Goal: Use online tool/utility: Use online tool/utility

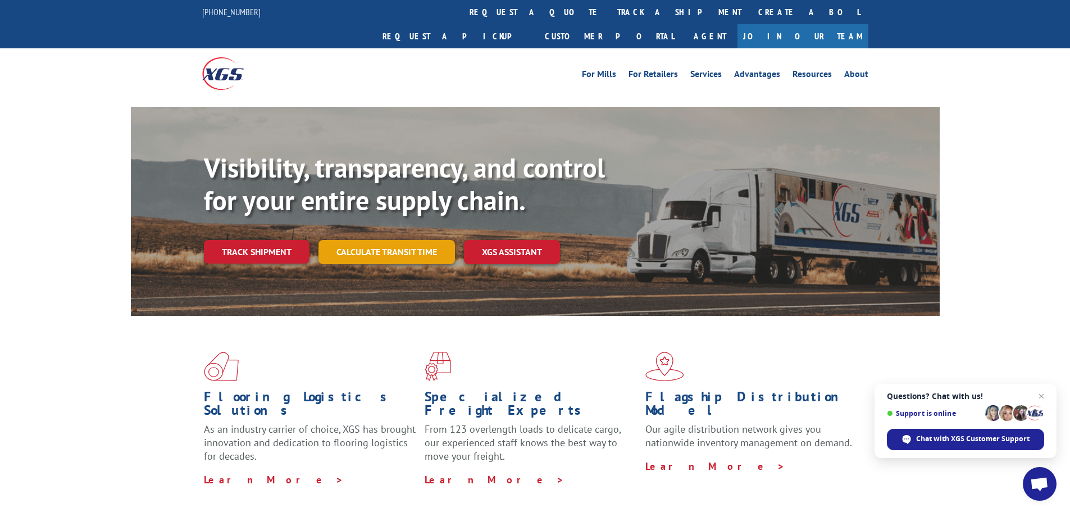
click at [430, 240] on link "Calculate transit time" at bounding box center [386, 252] width 136 height 24
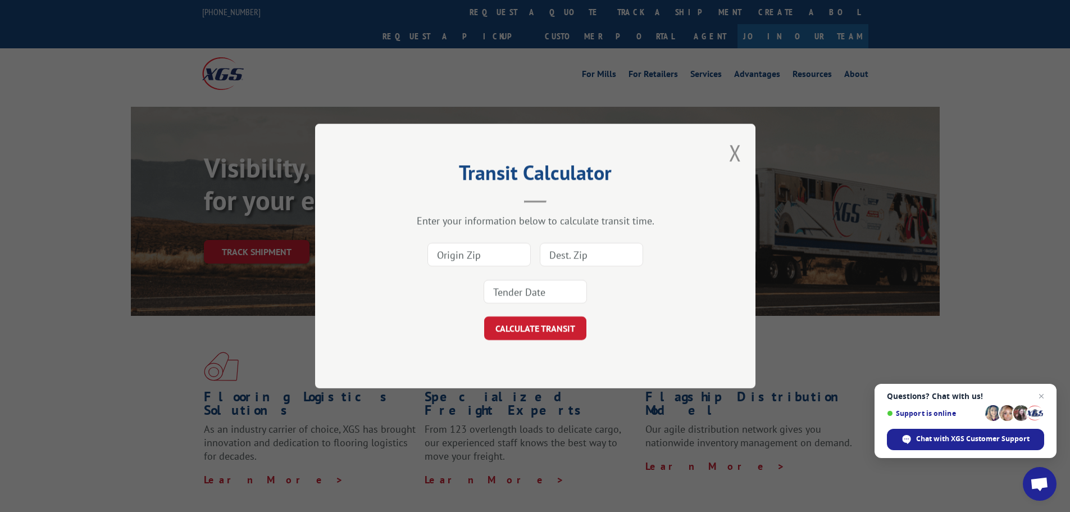
click at [465, 259] on input at bounding box center [478, 255] width 103 height 24
type input "30701"
click at [629, 253] on input at bounding box center [591, 255] width 103 height 24
type input "04074"
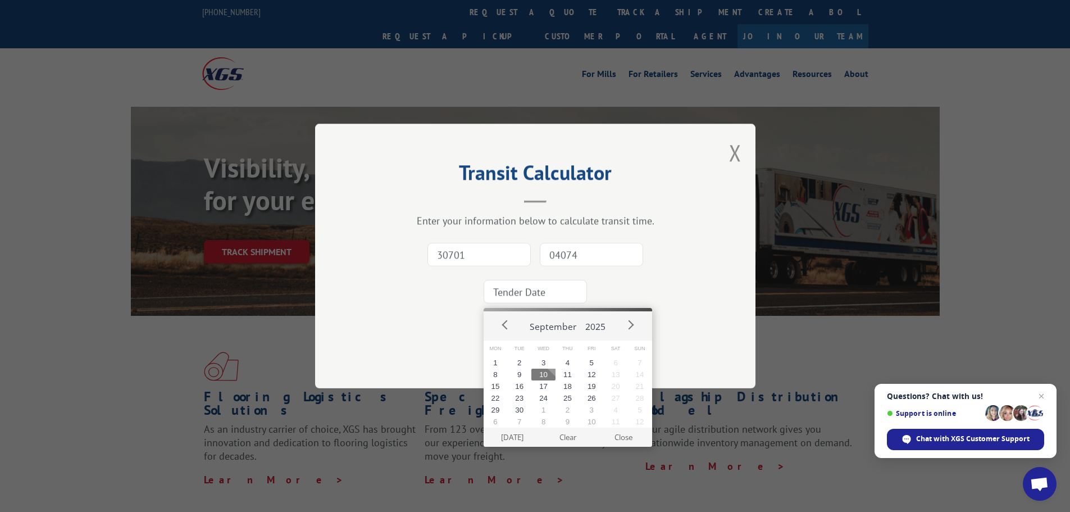
click at [545, 298] on input at bounding box center [534, 292] width 103 height 24
click at [580, 376] on button "12" at bounding box center [592, 374] width 24 height 12
type input "[DATE]"
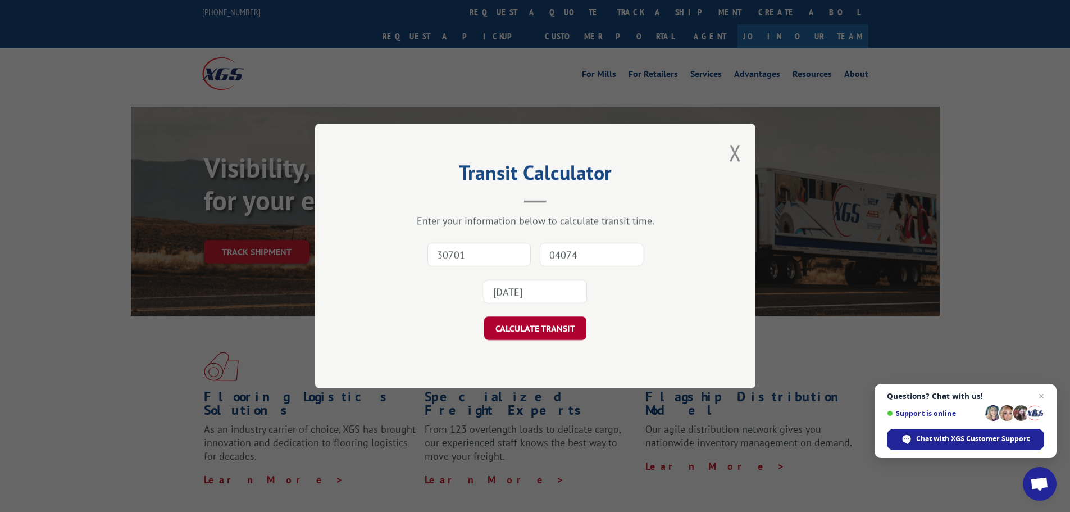
click at [540, 322] on button "CALCULATE TRANSIT" at bounding box center [535, 328] width 102 height 24
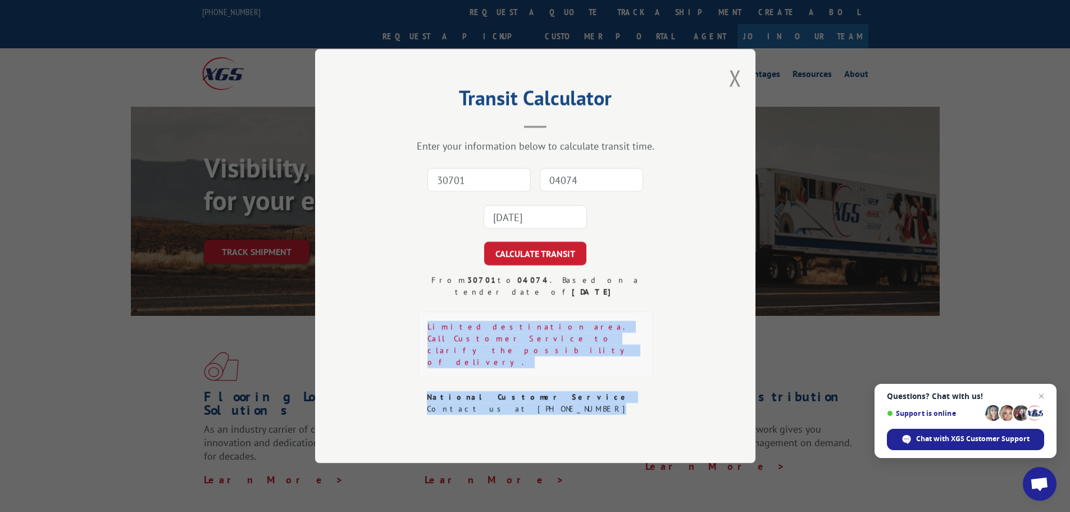
drag, startPoint x: 527, startPoint y: 398, endPoint x: 412, endPoint y: 332, distance: 132.8
click at [412, 332] on div "From 30701 to 04074 . Based on a tender date of [DATE] Limited destination area…" at bounding box center [535, 344] width 328 height 140
copy div "Limited destination area. Call Customer Service to clarify the possibility of d…"
